Goal: Check status

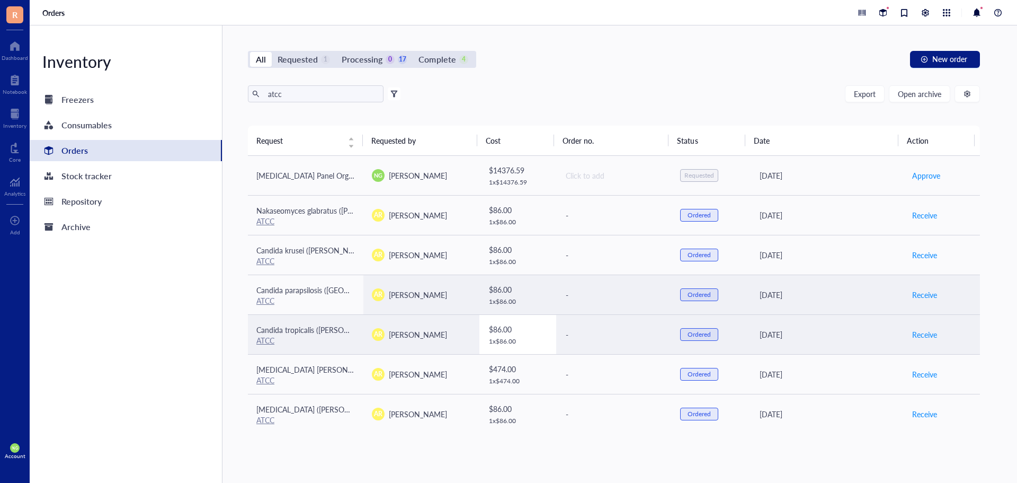
scroll to position [122, 0]
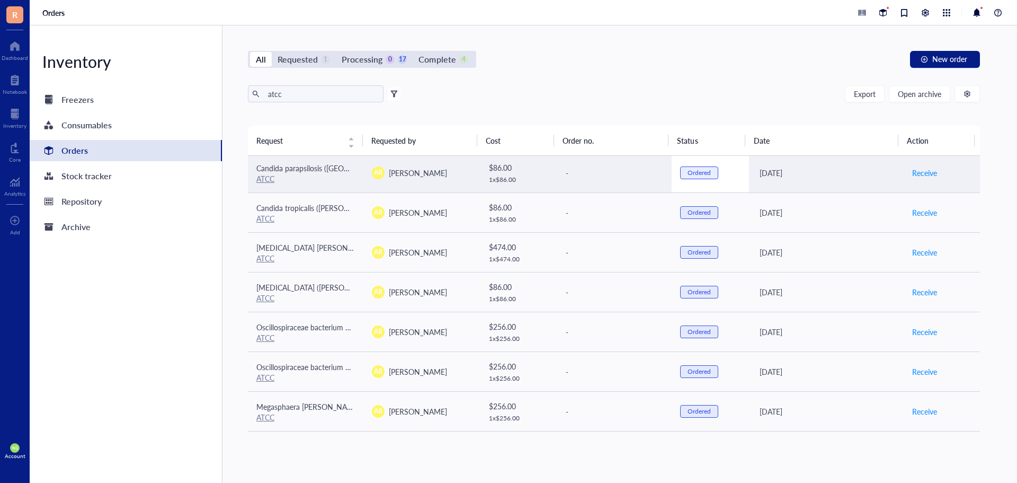
click at [707, 170] on div "Ordered" at bounding box center [699, 172] width 38 height 13
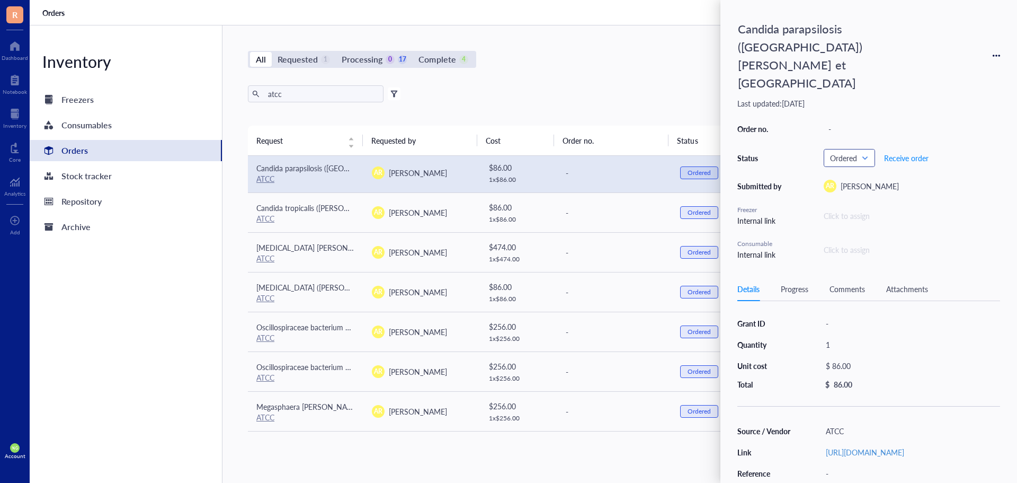
click at [863, 153] on span "Ordered" at bounding box center [848, 158] width 37 height 10
click at [856, 185] on div "Requested" at bounding box center [872, 193] width 97 height 17
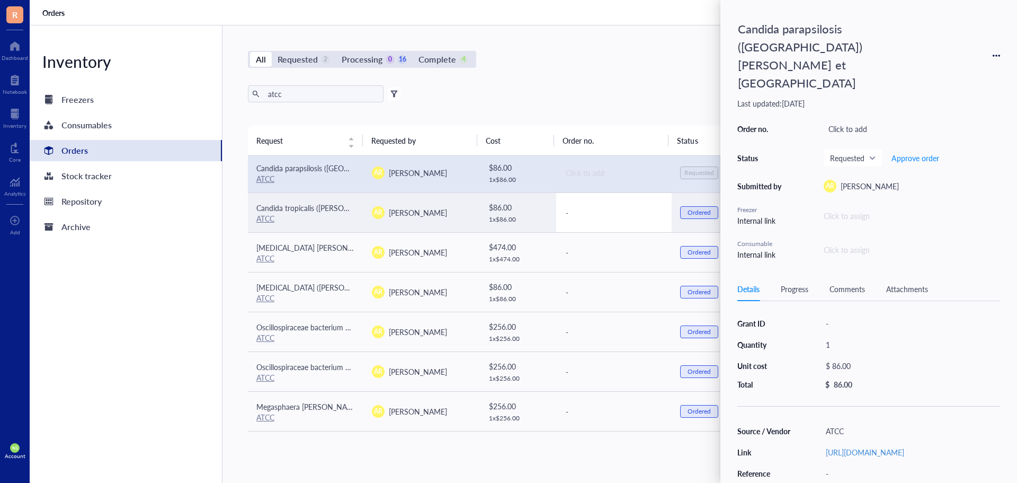
click at [652, 210] on div "-" at bounding box center [614, 213] width 97 height 12
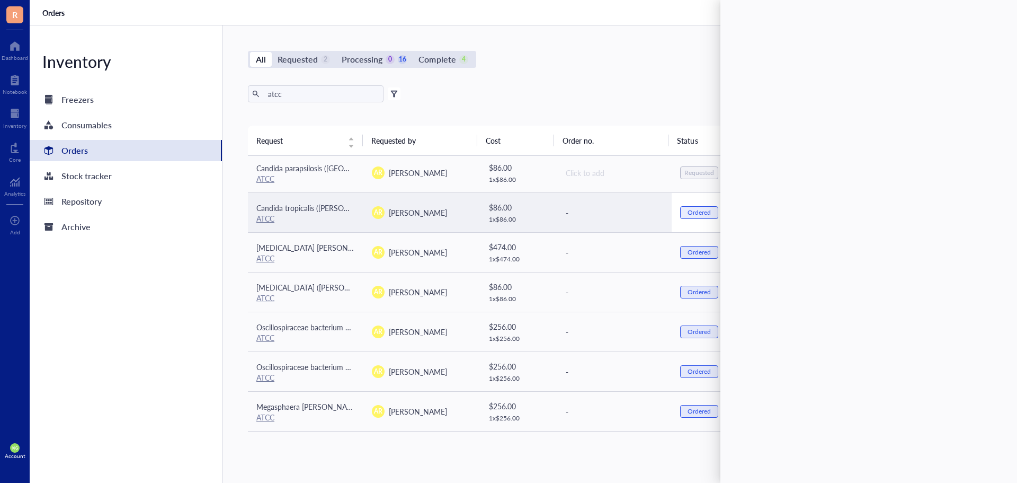
click at [696, 212] on div "Ordered" at bounding box center [699, 212] width 23 height 8
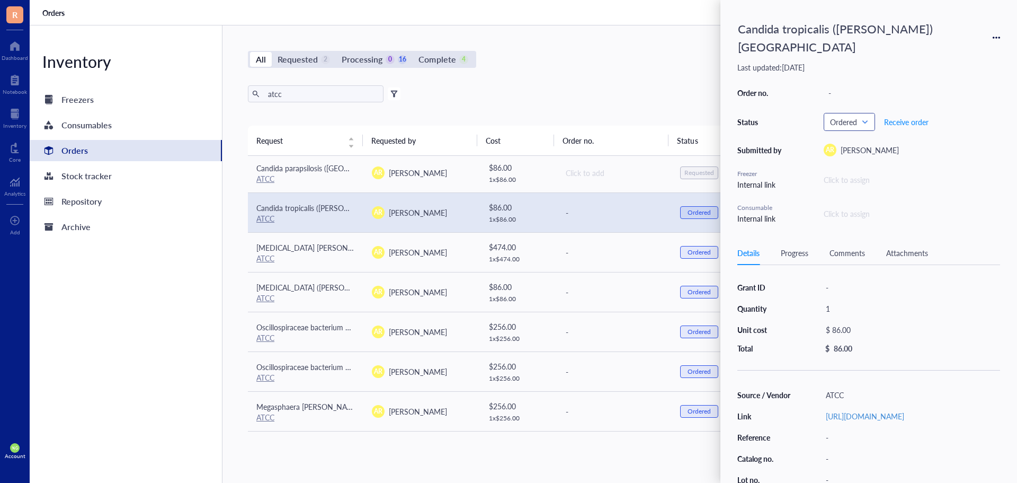
click at [853, 117] on span "Ordered" at bounding box center [848, 122] width 37 height 10
click at [838, 132] on div "Requested" at bounding box center [872, 140] width 97 height 17
click at [837, 152] on div "Requested" at bounding box center [854, 158] width 47 height 12
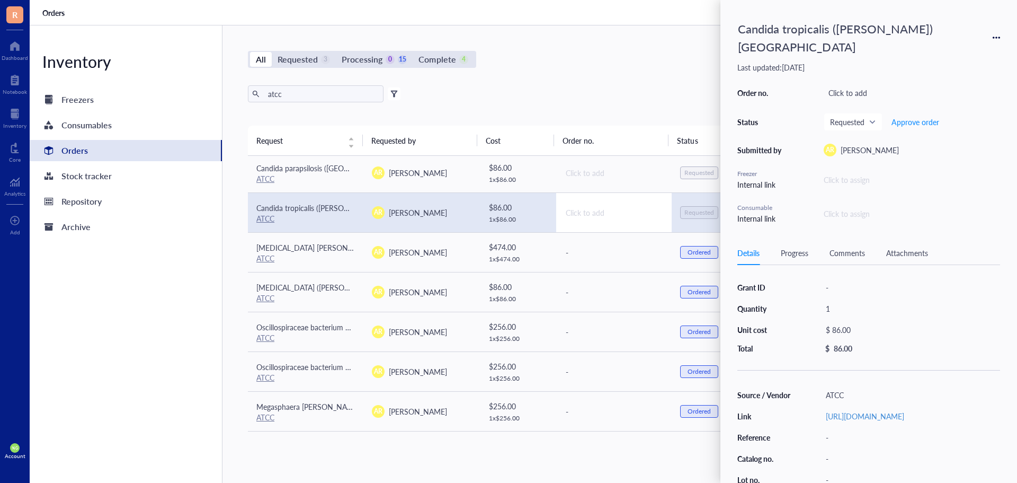
click at [593, 223] on td "Click to add" at bounding box center [613, 212] width 115 height 40
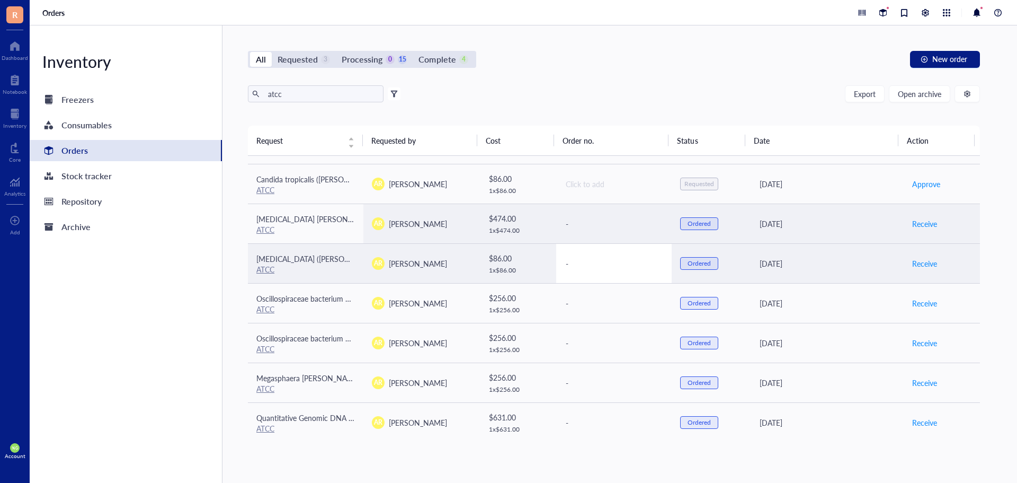
scroll to position [175, 0]
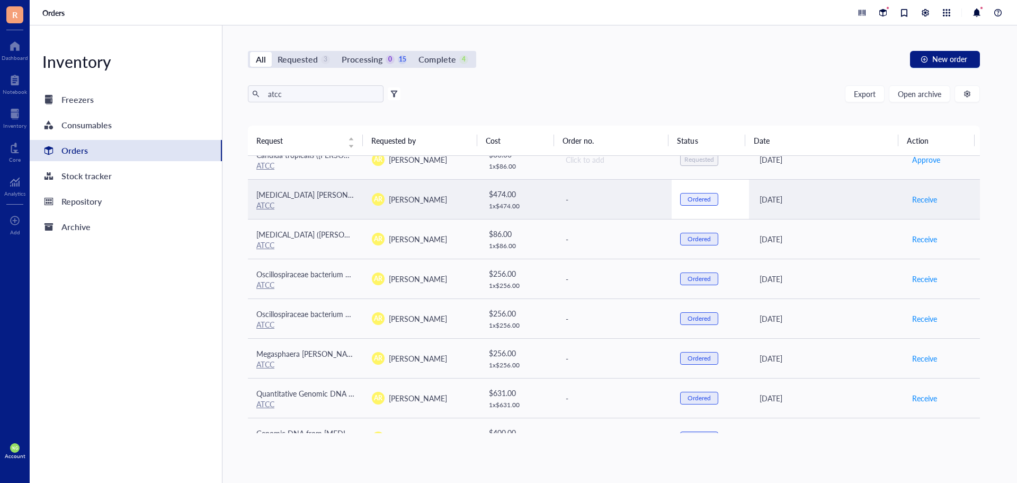
click at [680, 200] on div "Ordered" at bounding box center [699, 199] width 38 height 13
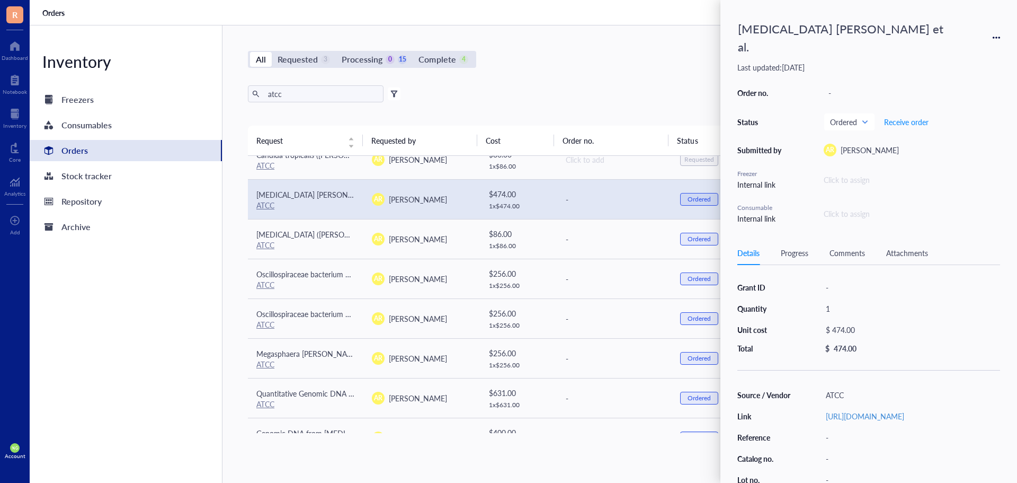
click at [755, 117] on div "Status" at bounding box center [761, 122] width 48 height 10
click at [870, 113] on div "Ordered" at bounding box center [849, 121] width 50 height 17
click at [858, 152] on div "Requested" at bounding box center [860, 158] width 34 height 12
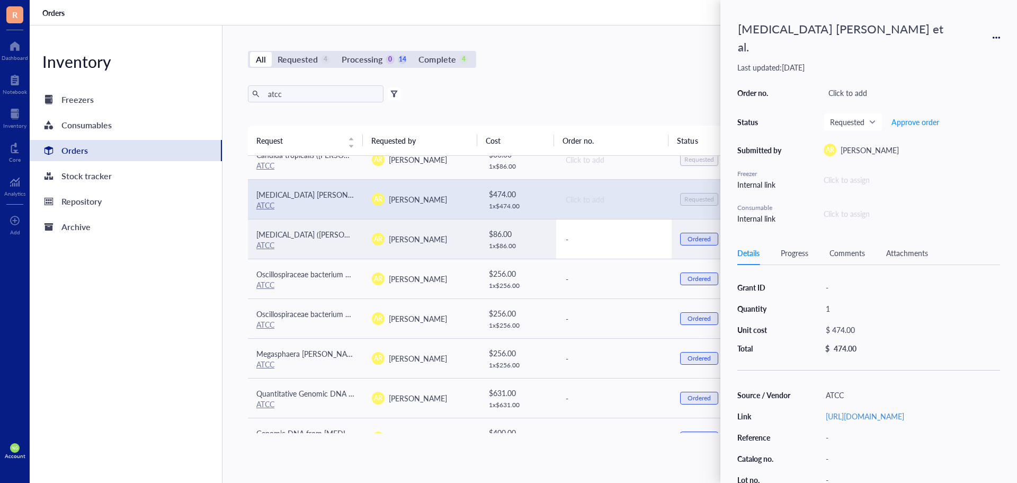
click at [628, 235] on div "-" at bounding box center [614, 239] width 97 height 12
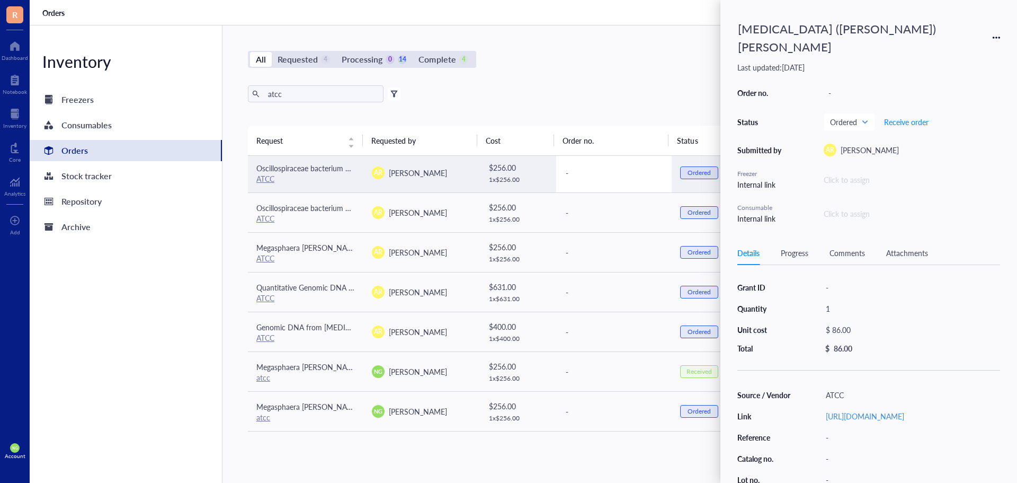
scroll to position [228, 0]
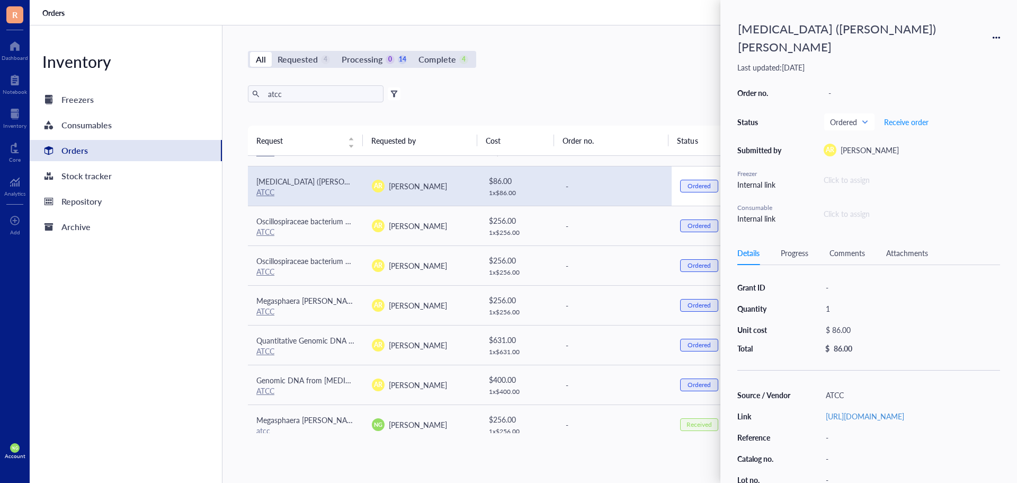
click at [700, 186] on div "Ordered" at bounding box center [699, 186] width 23 height 8
click at [850, 117] on span "Ordered" at bounding box center [848, 122] width 37 height 10
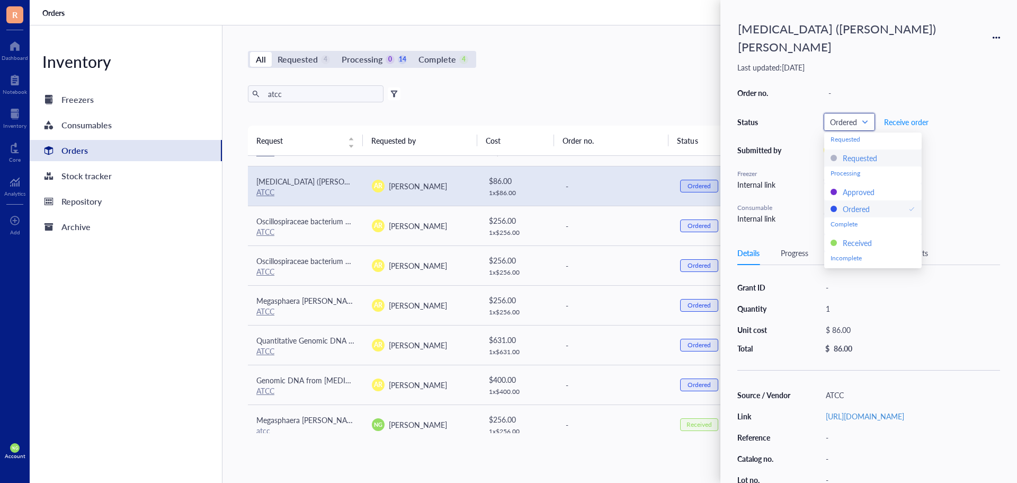
click at [844, 152] on div "Requested" at bounding box center [860, 158] width 34 height 12
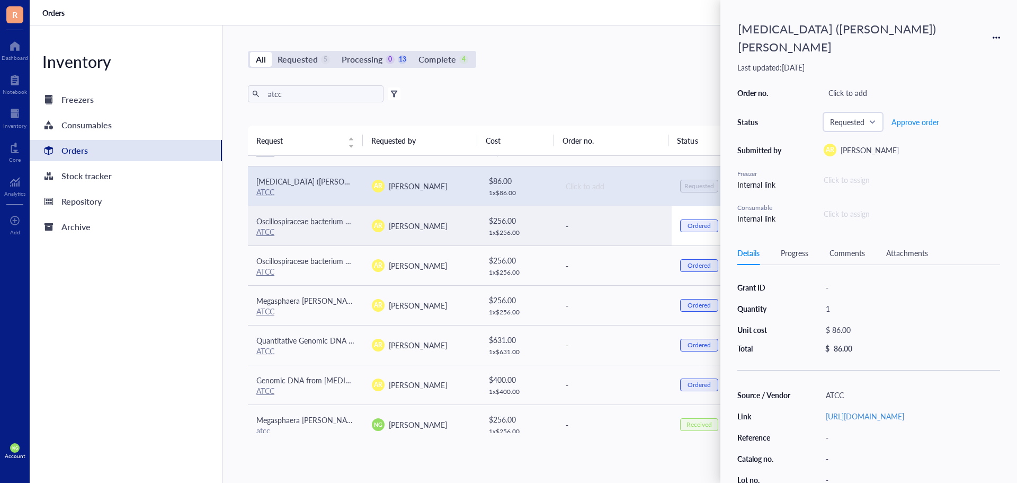
click at [680, 225] on div "Ordered" at bounding box center [699, 225] width 38 height 13
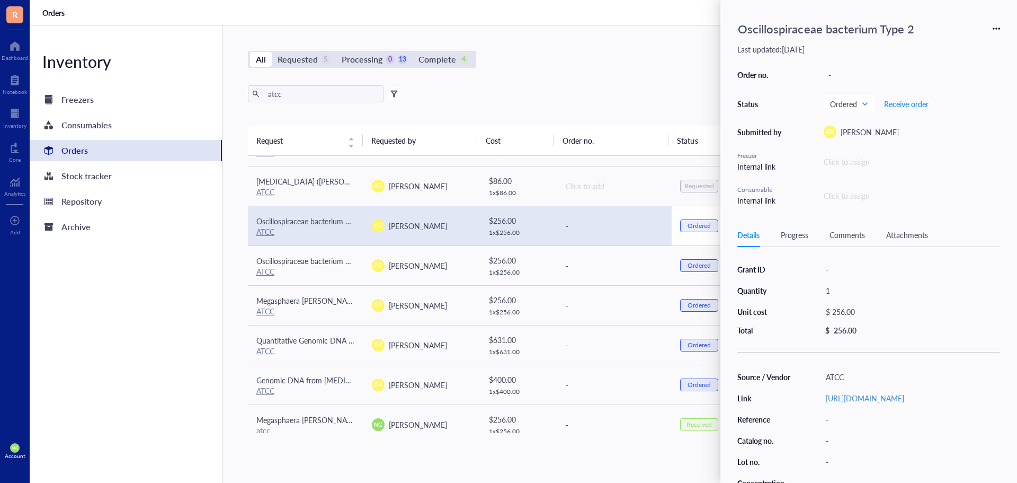
click at [689, 227] on div "Ordered" at bounding box center [699, 225] width 23 height 8
click at [839, 101] on span "Ordered" at bounding box center [848, 104] width 37 height 10
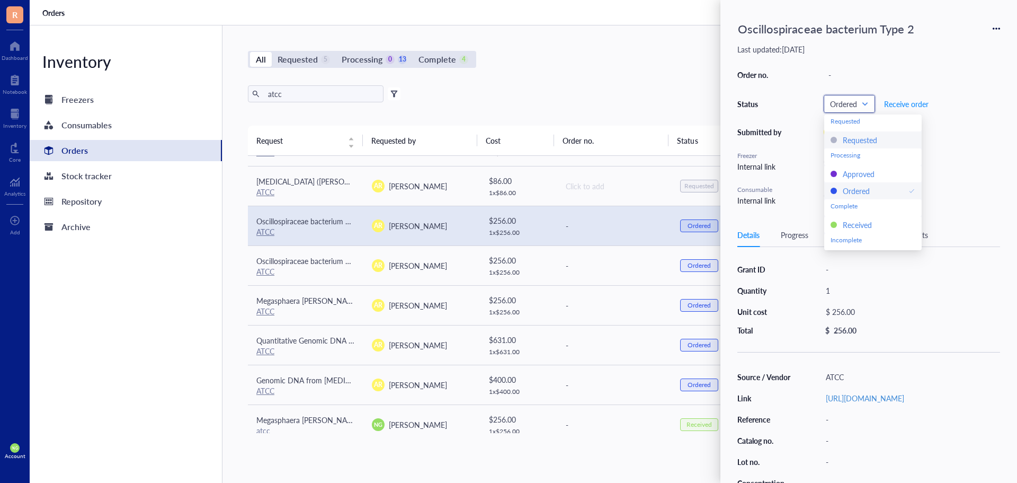
click at [840, 146] on div "Requested" at bounding box center [872, 139] width 97 height 17
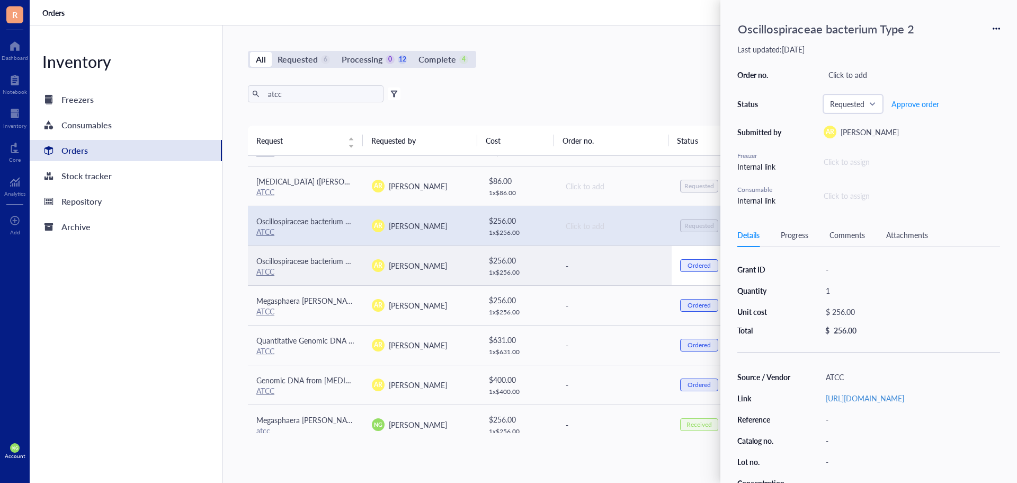
click at [690, 269] on div "Ordered" at bounding box center [699, 265] width 23 height 8
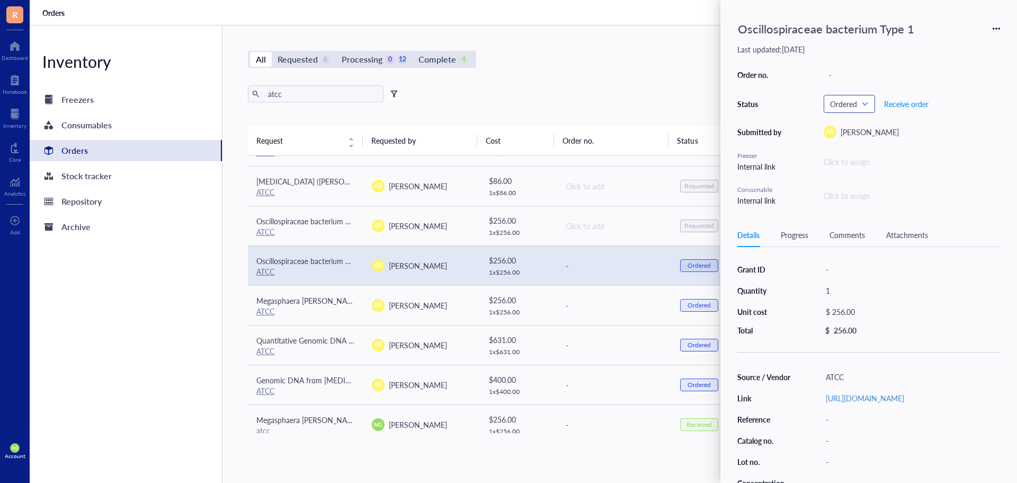
click at [845, 99] on span "Ordered" at bounding box center [848, 104] width 37 height 10
click at [846, 147] on div "Requested" at bounding box center [872, 139] width 97 height 17
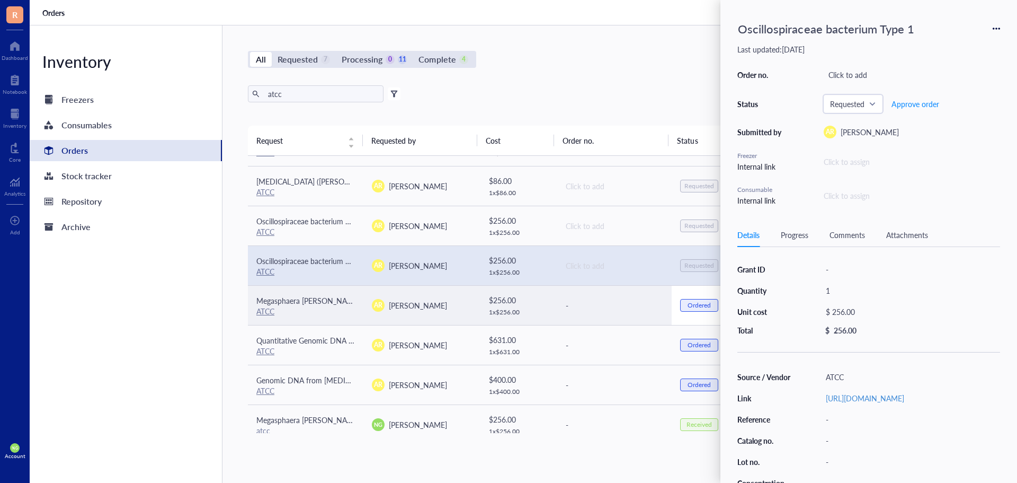
click at [703, 294] on td "Ordered" at bounding box center [710, 305] width 77 height 40
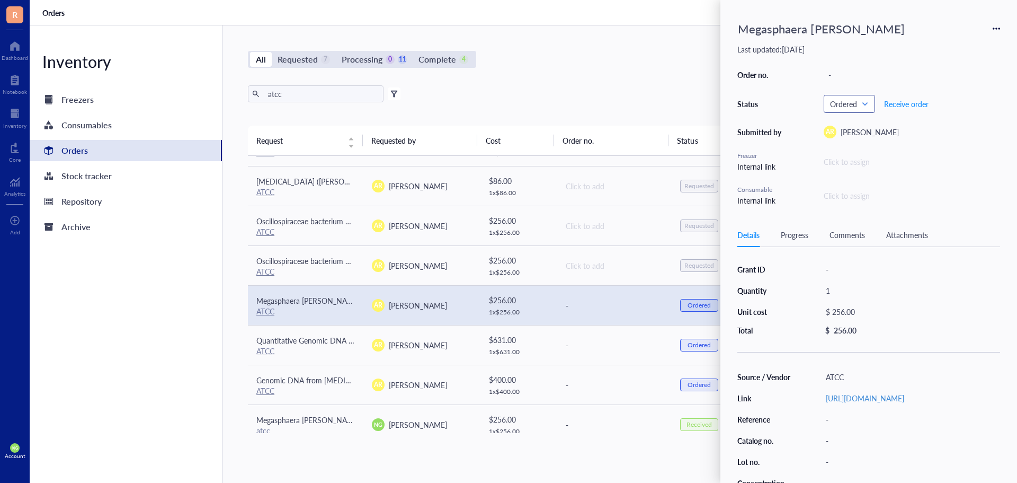
click at [860, 104] on span "Ordered" at bounding box center [848, 104] width 37 height 10
click at [858, 143] on div "Requested" at bounding box center [860, 140] width 34 height 12
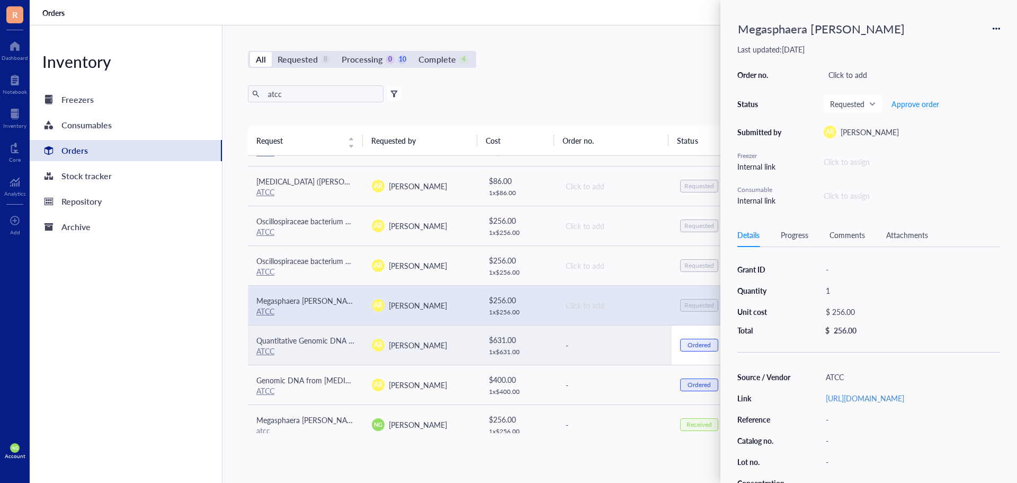
click at [695, 339] on div "Ordered" at bounding box center [699, 345] width 38 height 13
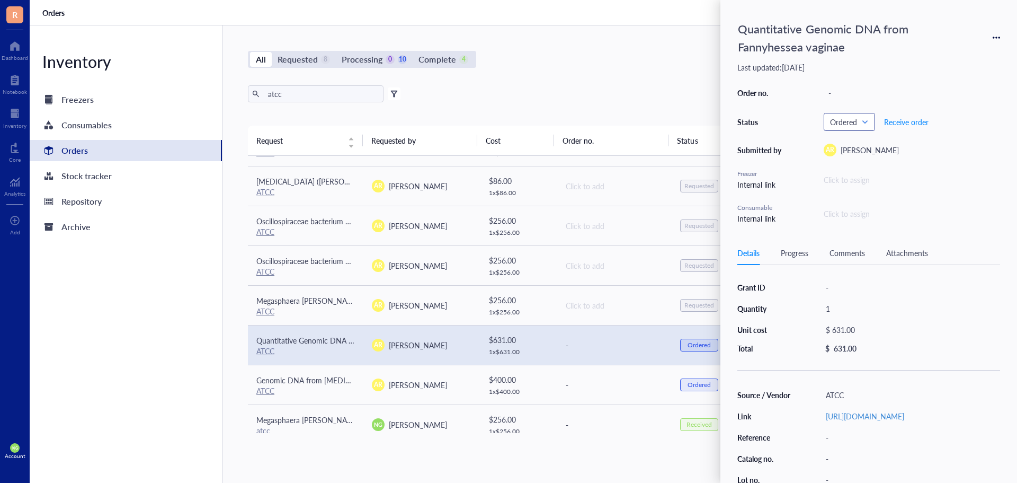
click at [854, 118] on span "Ordered" at bounding box center [848, 122] width 37 height 10
click at [849, 158] on div "Requested" at bounding box center [860, 158] width 34 height 12
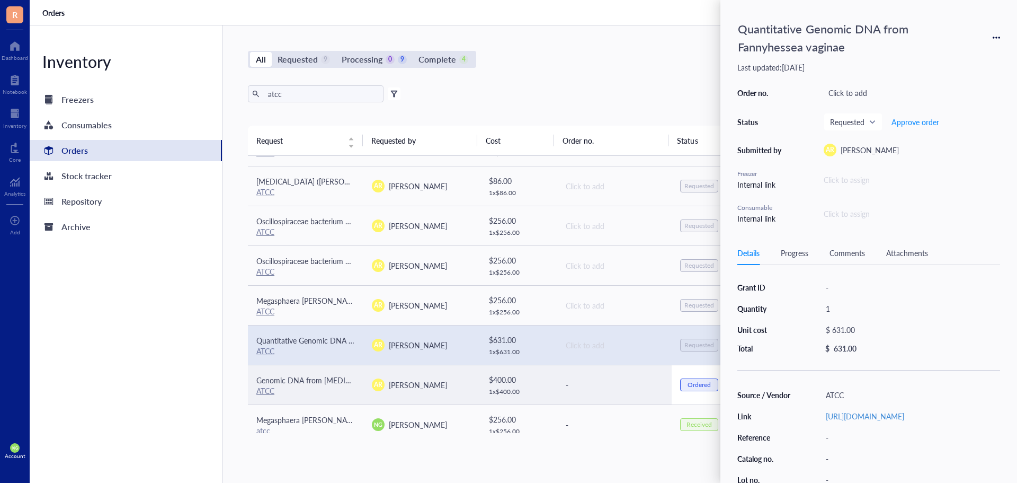
click at [701, 376] on td "Ordered" at bounding box center [710, 384] width 77 height 40
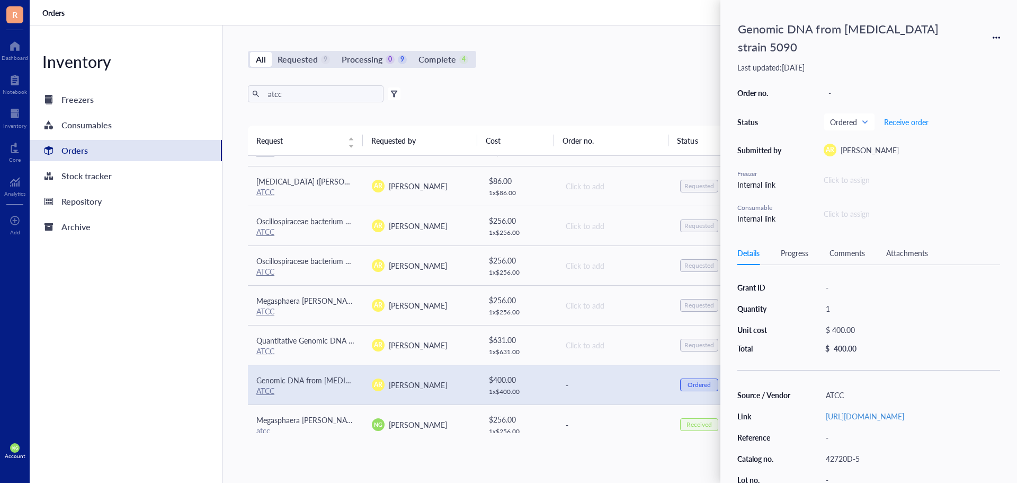
click at [856, 112] on div "Order no. - Status Ordered Requested Requested Processing Approved Ordered Comp…" at bounding box center [868, 154] width 263 height 139
click at [853, 119] on span "Ordered" at bounding box center [848, 122] width 37 height 10
click at [850, 158] on div "Requested" at bounding box center [860, 158] width 34 height 12
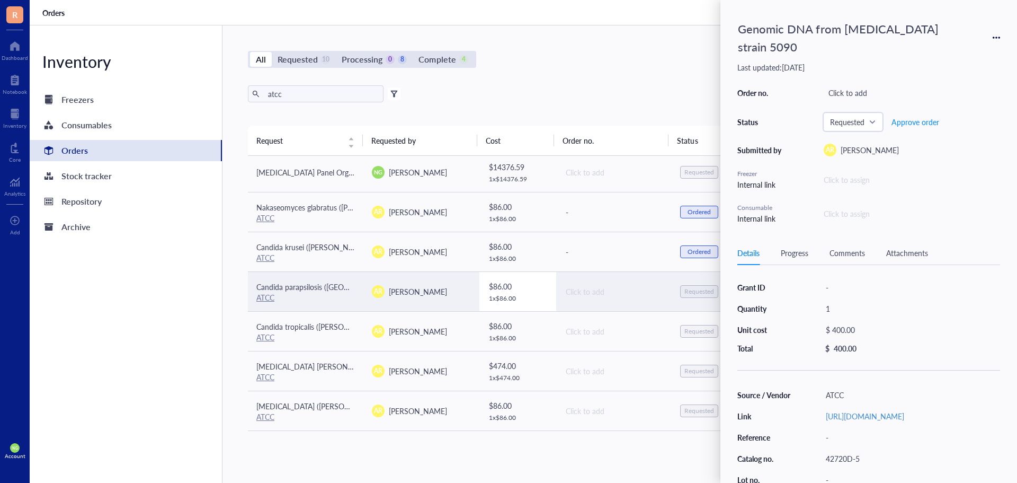
scroll to position [0, 0]
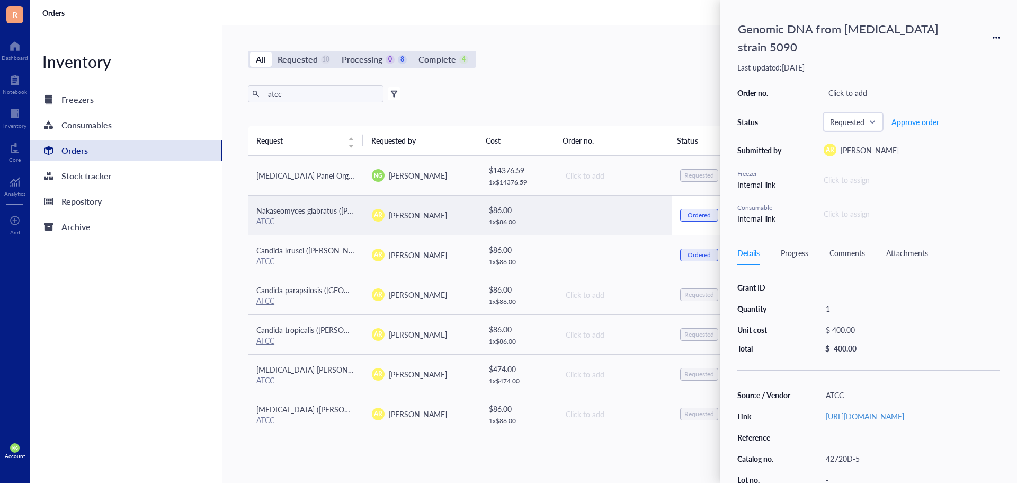
click at [693, 218] on div "Ordered" at bounding box center [699, 215] width 23 height 8
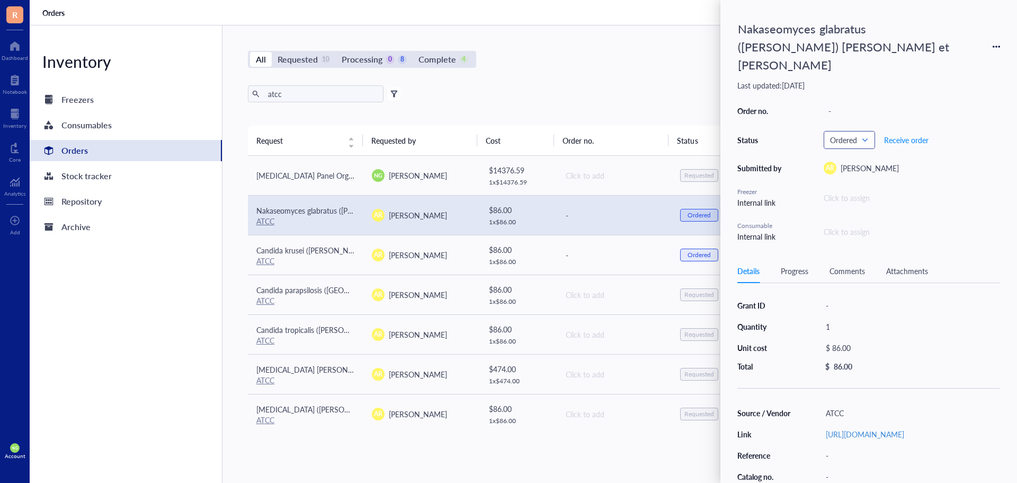
click at [865, 135] on span "Ordered" at bounding box center [848, 140] width 37 height 10
click at [860, 170] on div "Requested" at bounding box center [860, 176] width 34 height 12
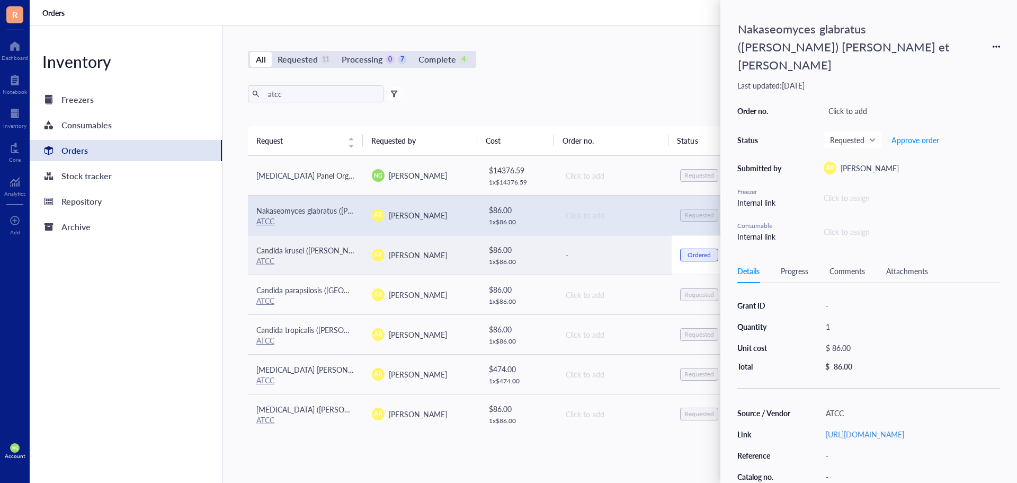
click at [698, 258] on div "Ordered" at bounding box center [699, 255] width 23 height 8
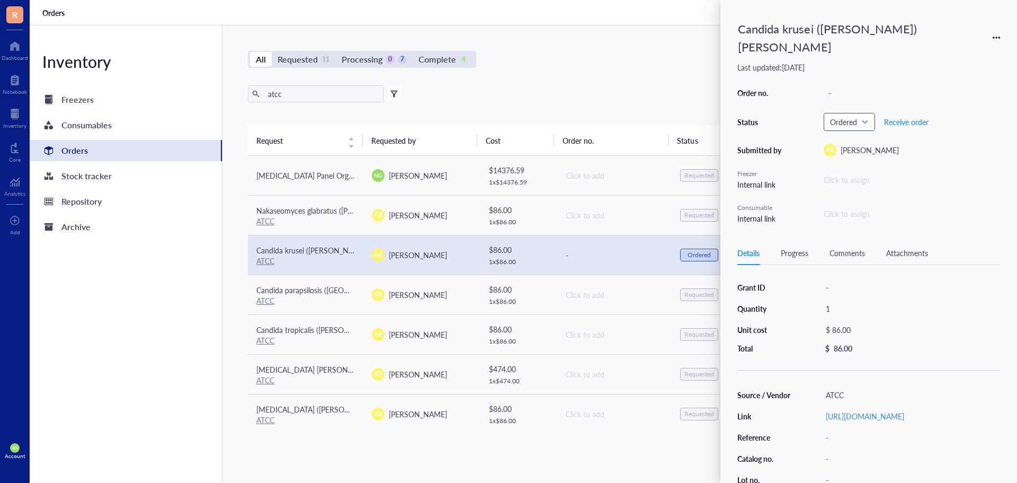
click at [864, 117] on span "Ordered" at bounding box center [848, 122] width 37 height 10
click at [854, 132] on div "Requested" at bounding box center [872, 140] width 97 height 17
click at [851, 152] on div "Requested" at bounding box center [860, 158] width 34 height 12
click at [655, 53] on div "All Requested 12 Processing 0 6 Complete 4 New order" at bounding box center [614, 59] width 732 height 17
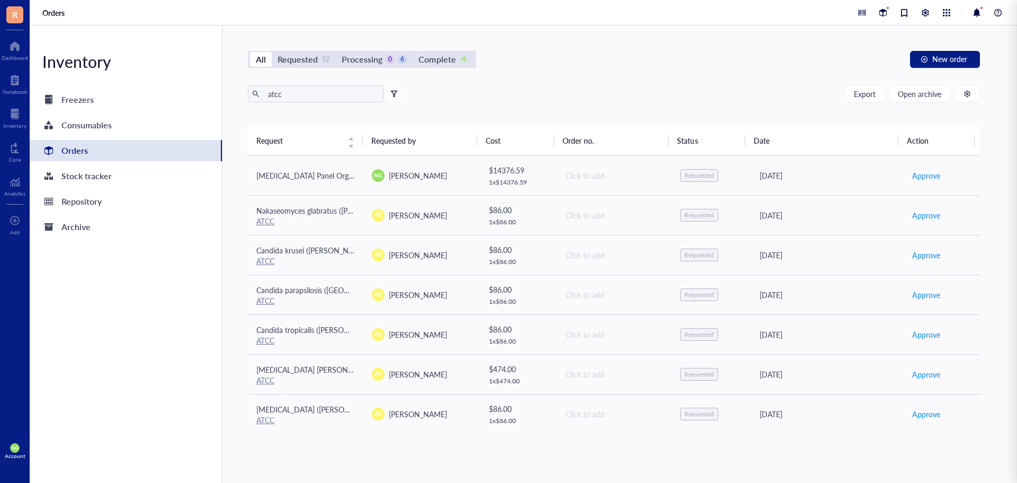
click at [584, 51] on div "All Requested 12 Processing 0 6 Complete 4 New order" at bounding box center [614, 59] width 732 height 17
